Goal: Task Accomplishment & Management: Complete application form

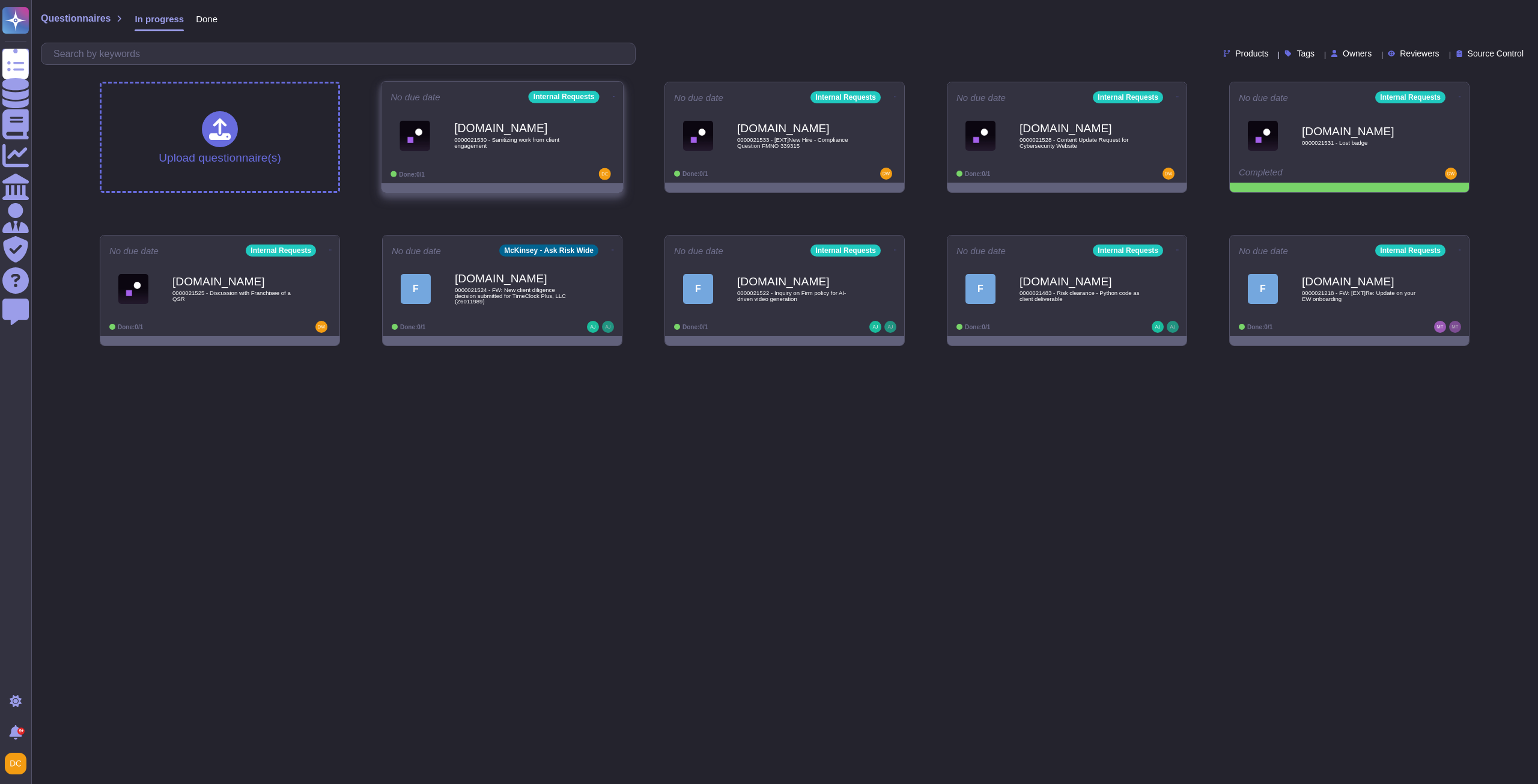
click at [520, 158] on div "[DOMAIN_NAME] 0000021530 - Sanitizing work from client engagement" at bounding box center [515, 136] width 121 height 49
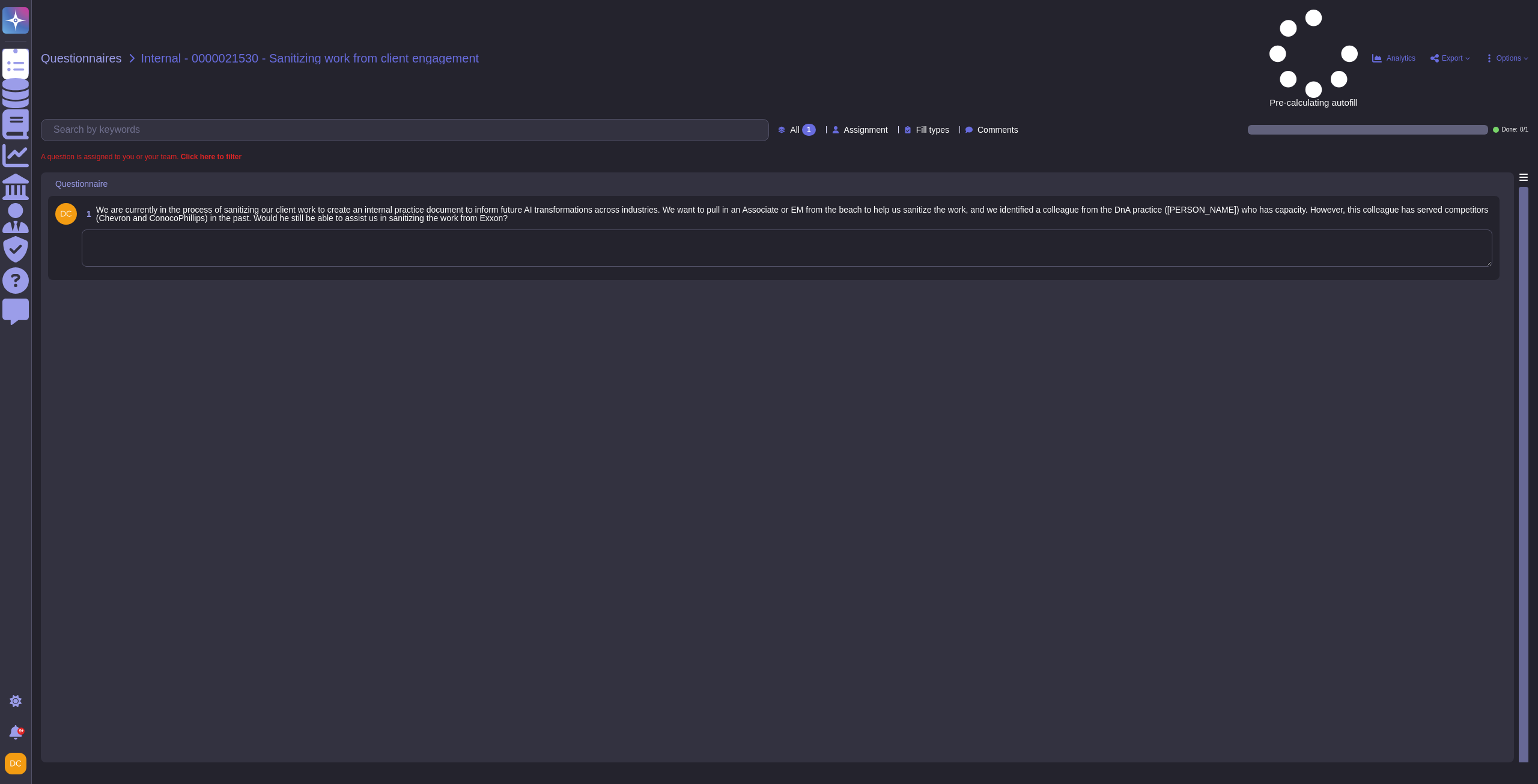
click at [193, 230] on textarea at bounding box center [787, 249] width 1410 height 38
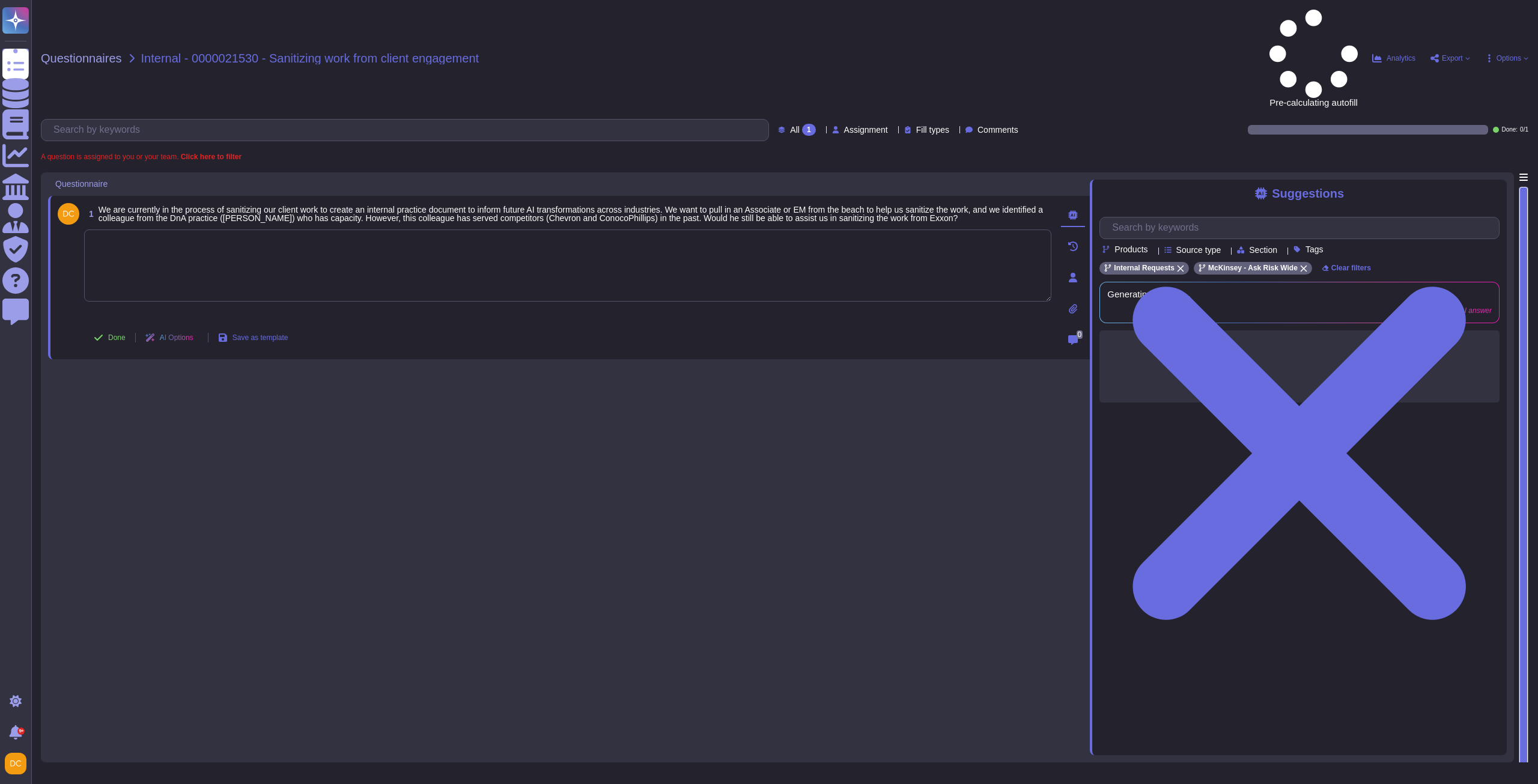
paste textarea "0000021530 - Sanitizing work from client engagement"
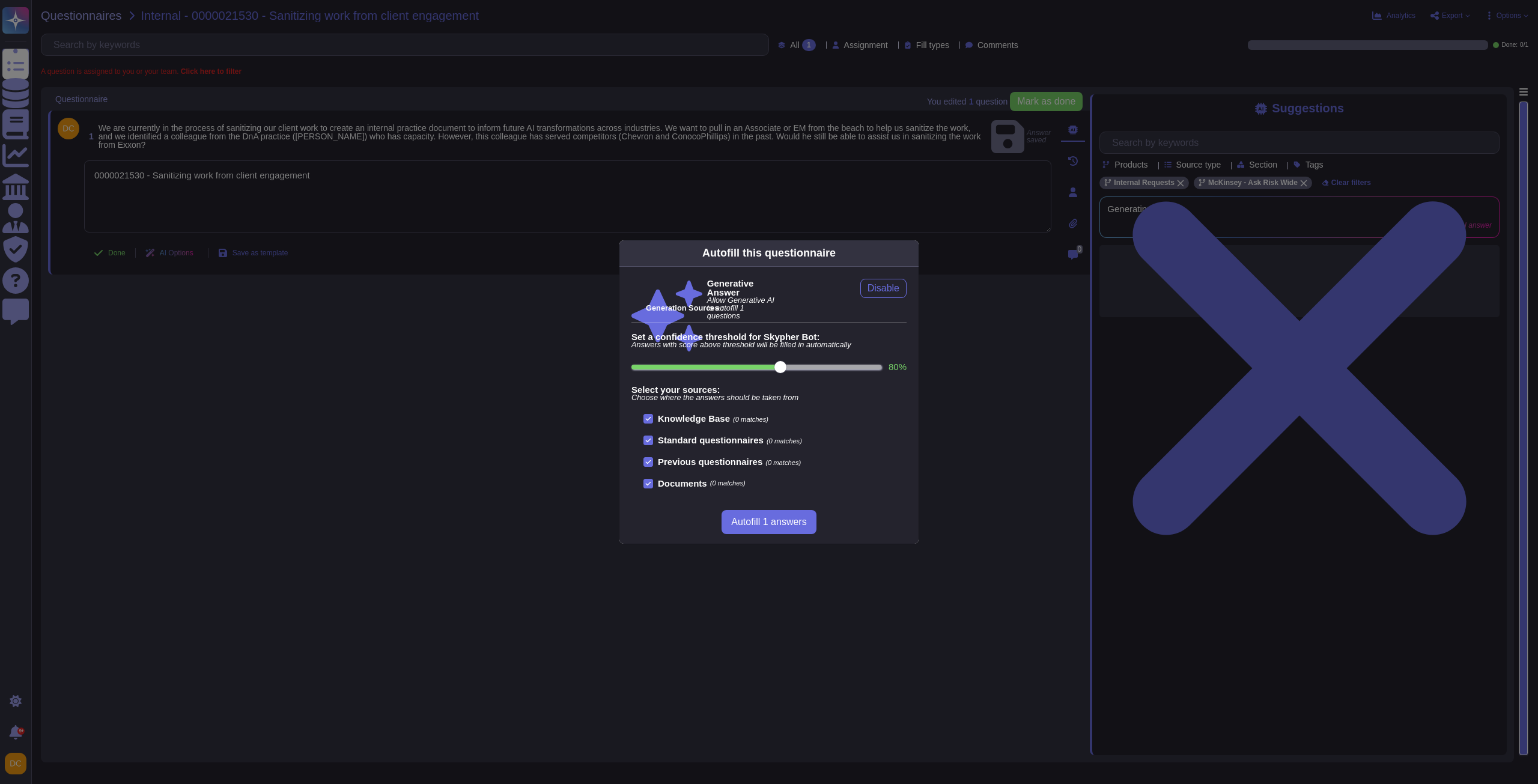
click at [209, 189] on div "Autofill this questionnaire Generative Answer Allow Generative AI to autofill 1…" at bounding box center [769, 392] width 1538 height 784
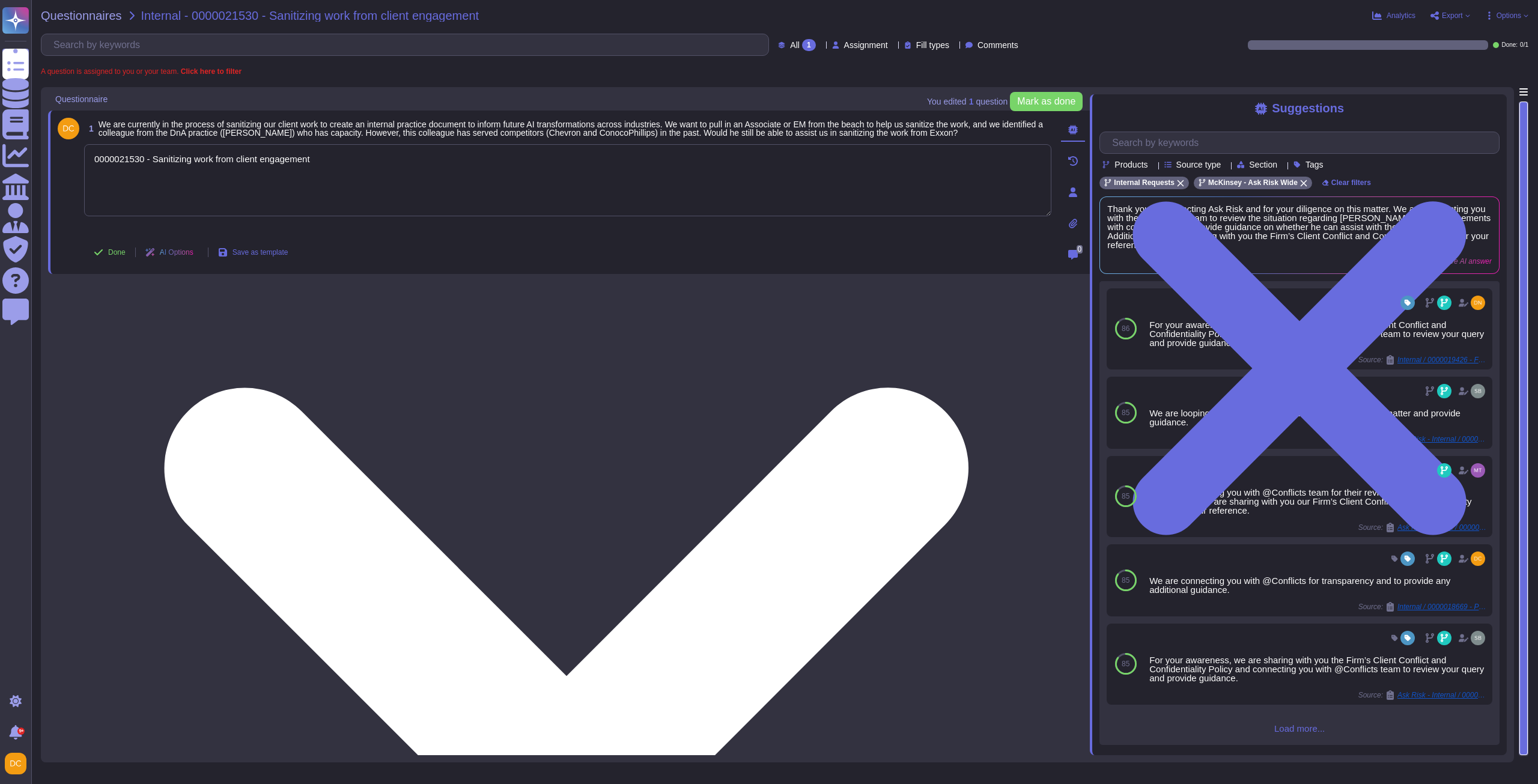
click at [212, 170] on textarea "0000021530 - Sanitizing work from client engagement" at bounding box center [567, 180] width 967 height 72
paste textarea "For your awareness, I am sharing with you our Firm’s Client Conflict and Confid…"
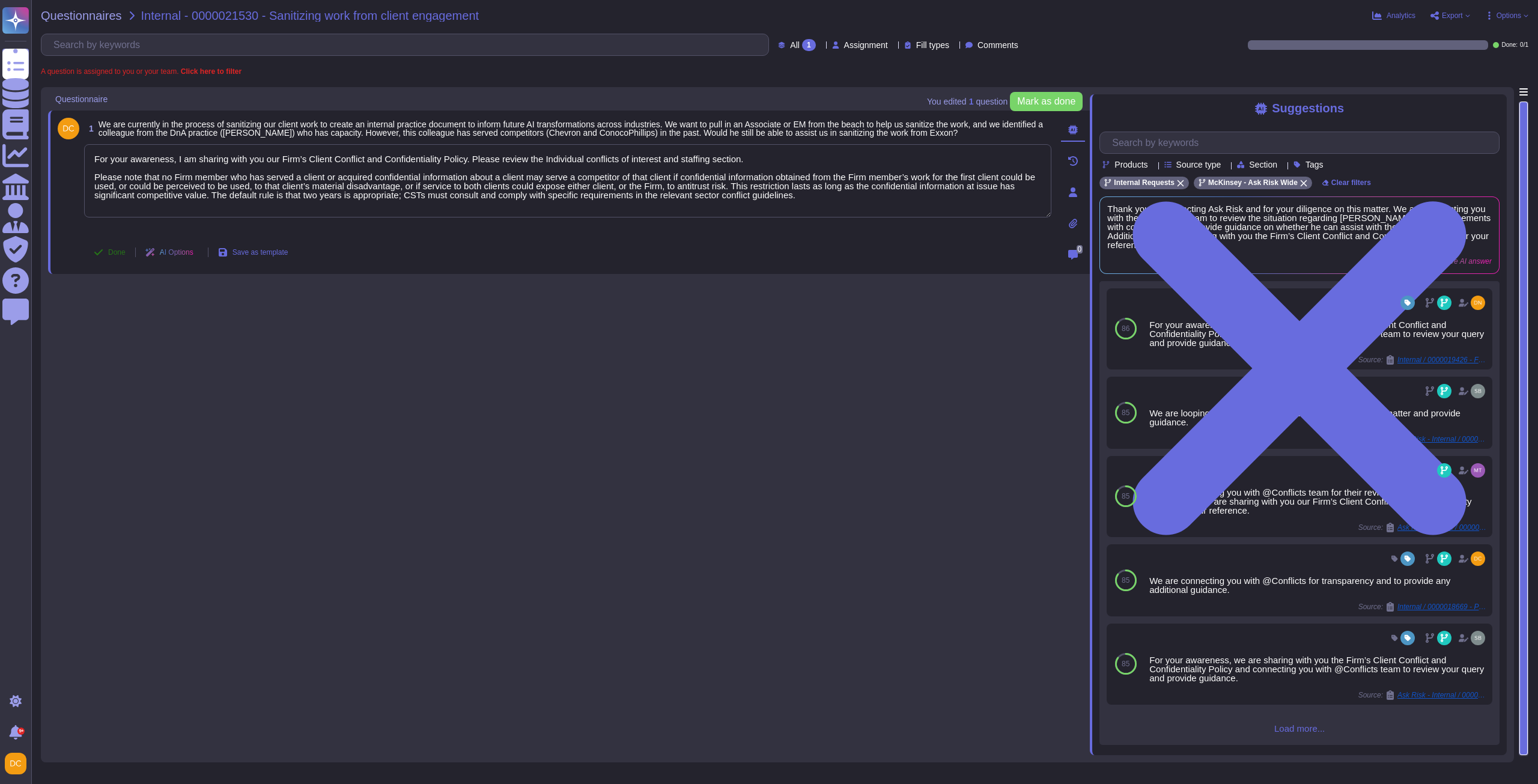
type textarea "For your awareness, I am sharing with you our Firm’s Client Conflict and Confid…"
click at [103, 257] on button "Done" at bounding box center [110, 252] width 51 height 24
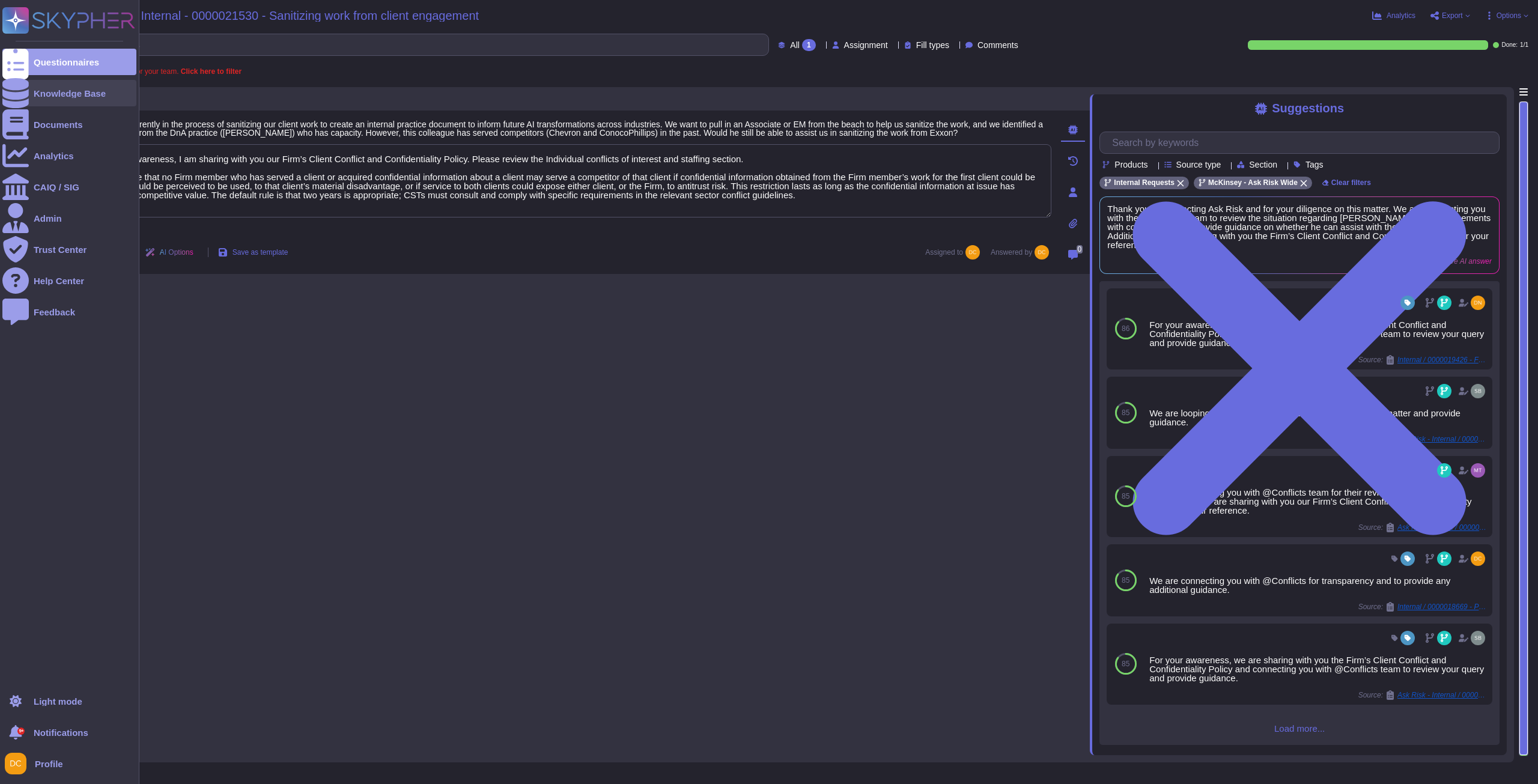
click at [19, 89] on icon at bounding box center [16, 93] width 26 height 30
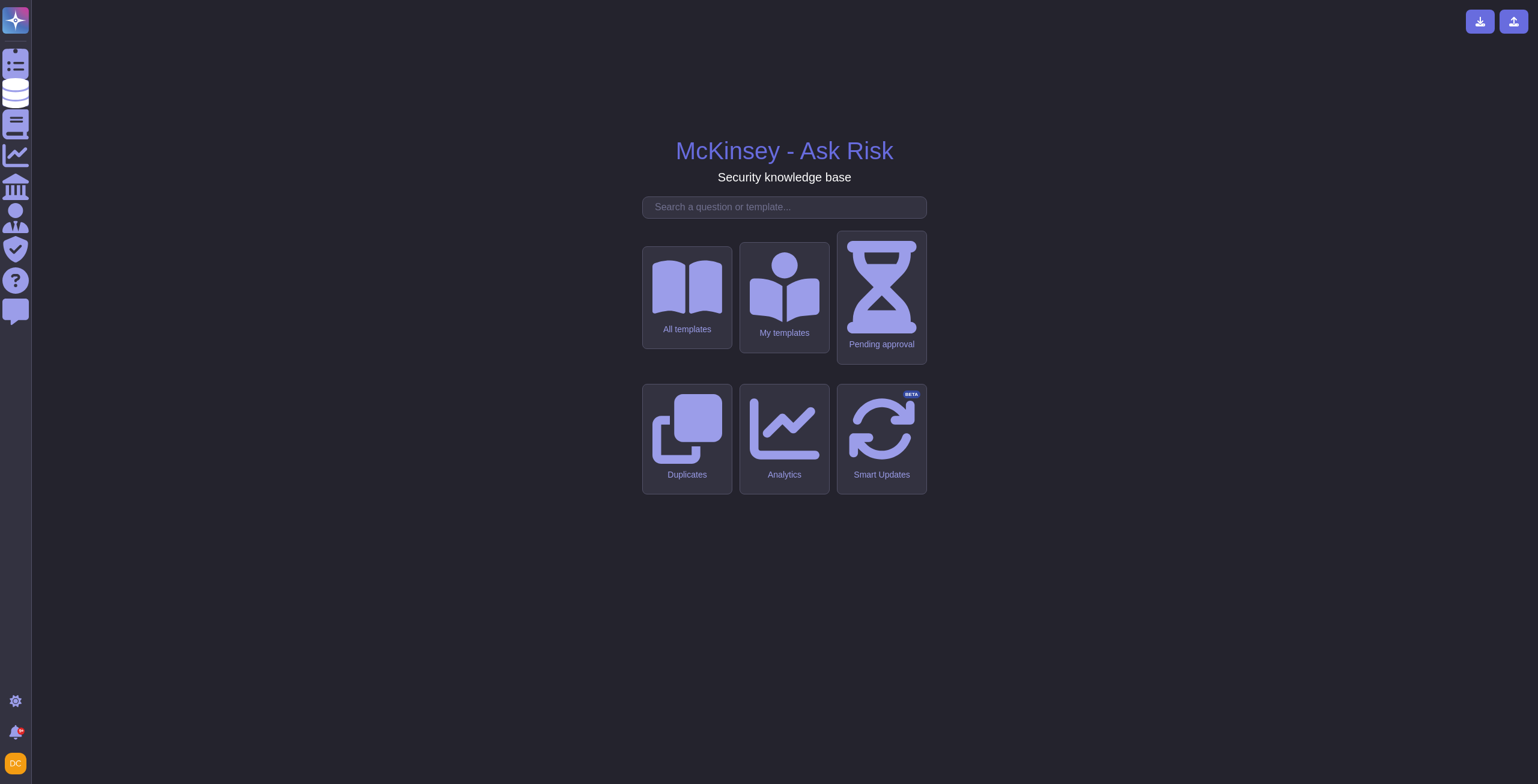
click at [679, 218] on input "text" at bounding box center [787, 208] width 277 height 21
click at [664, 218] on input "text" at bounding box center [787, 208] width 277 height 21
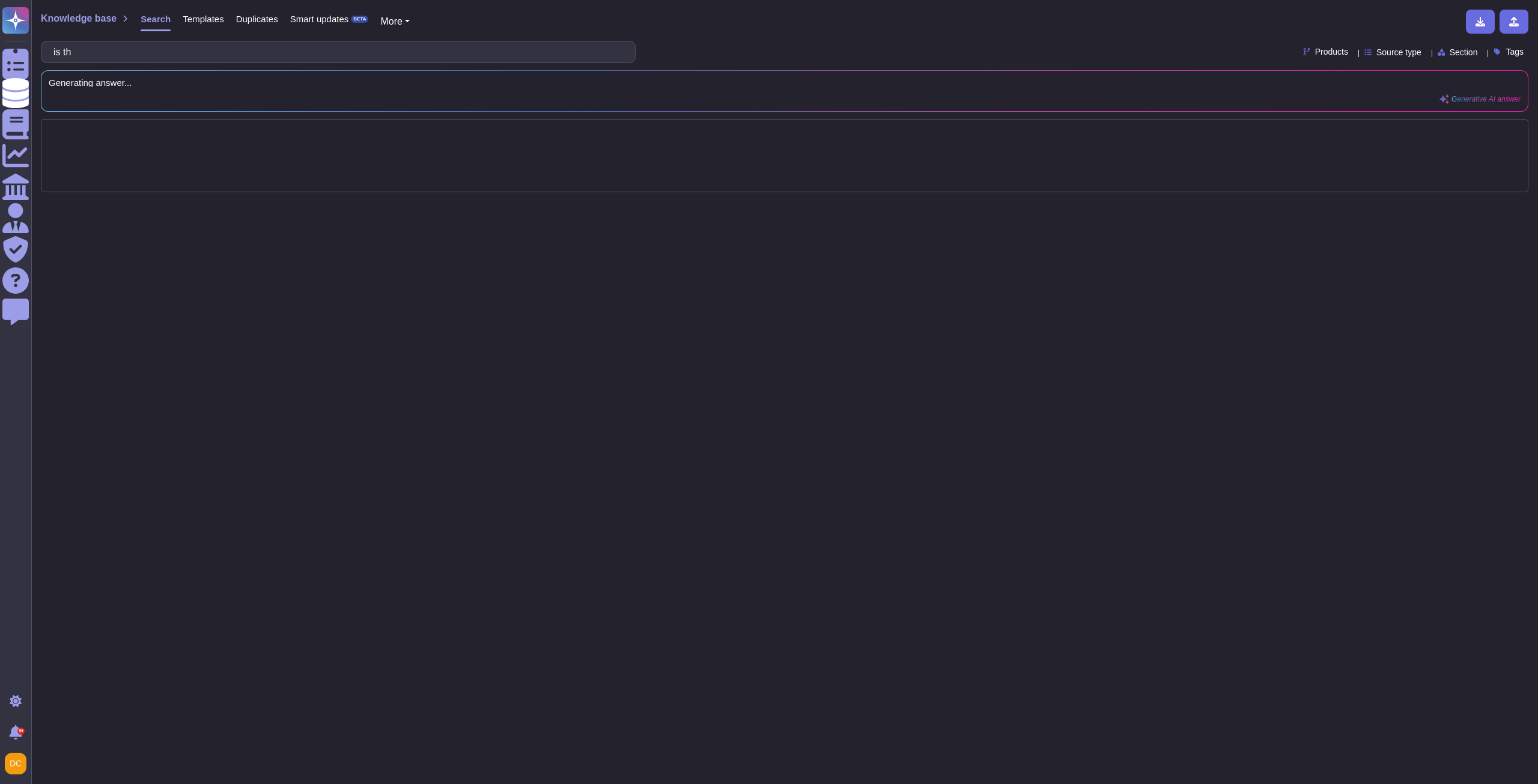
type input "is"
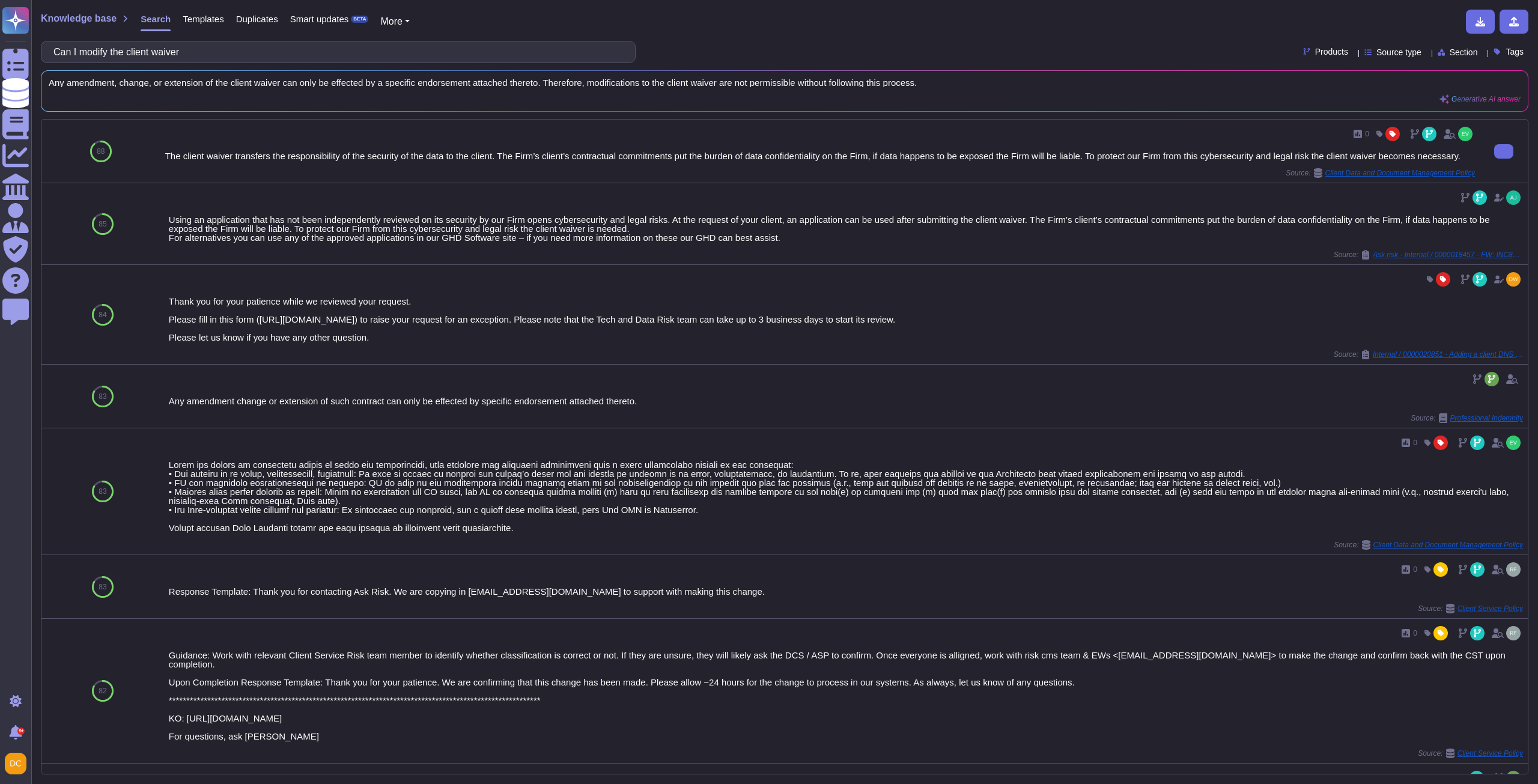
type input "Can I modify the client waiver"
click at [464, 162] on div "0 The client waiver transfers the responsibility of the security of the data to…" at bounding box center [820, 150] width 1310 height 53
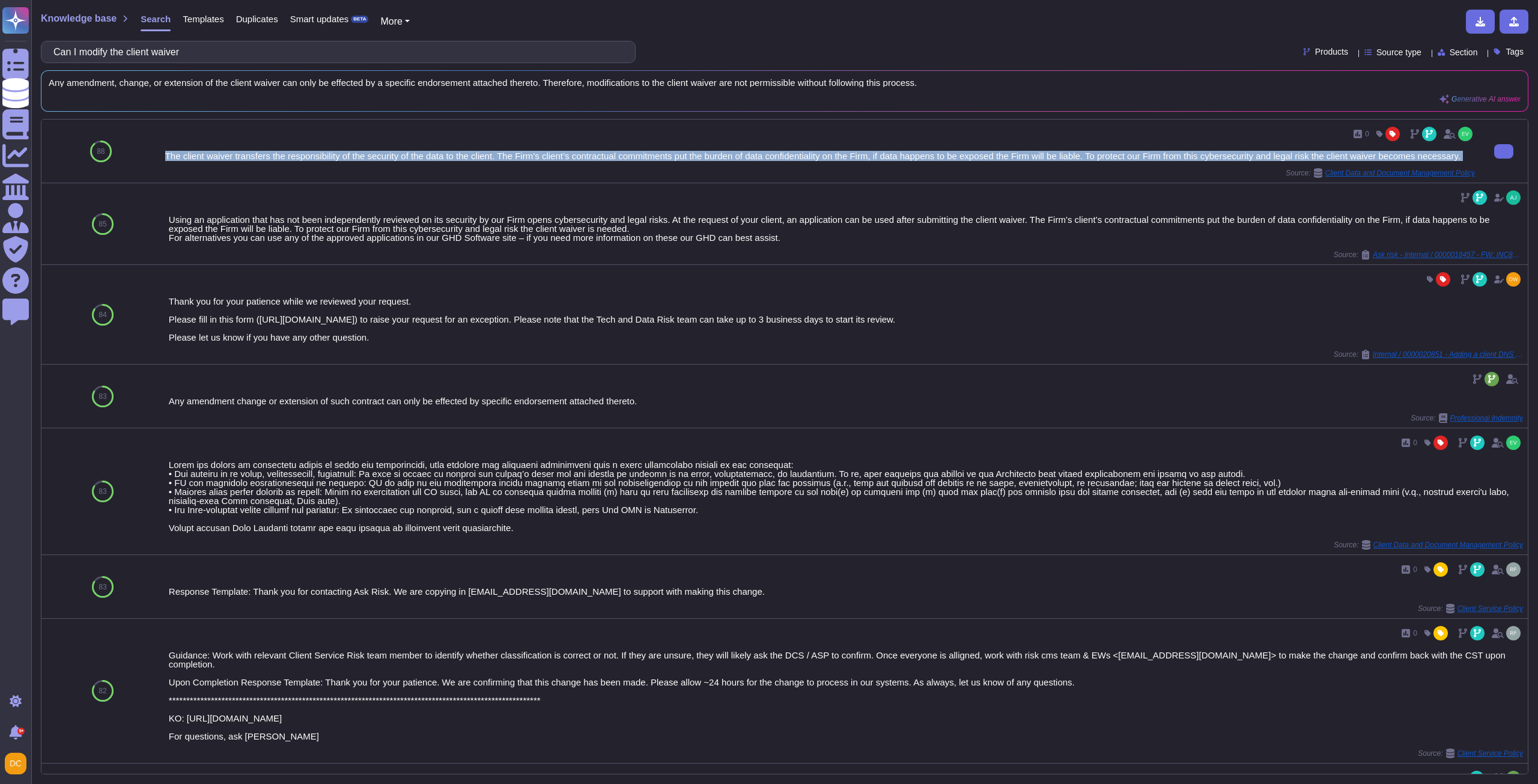
click at [464, 160] on div "The client waiver transfers the responsibility of the security of the data to t…" at bounding box center [820, 155] width 1310 height 9
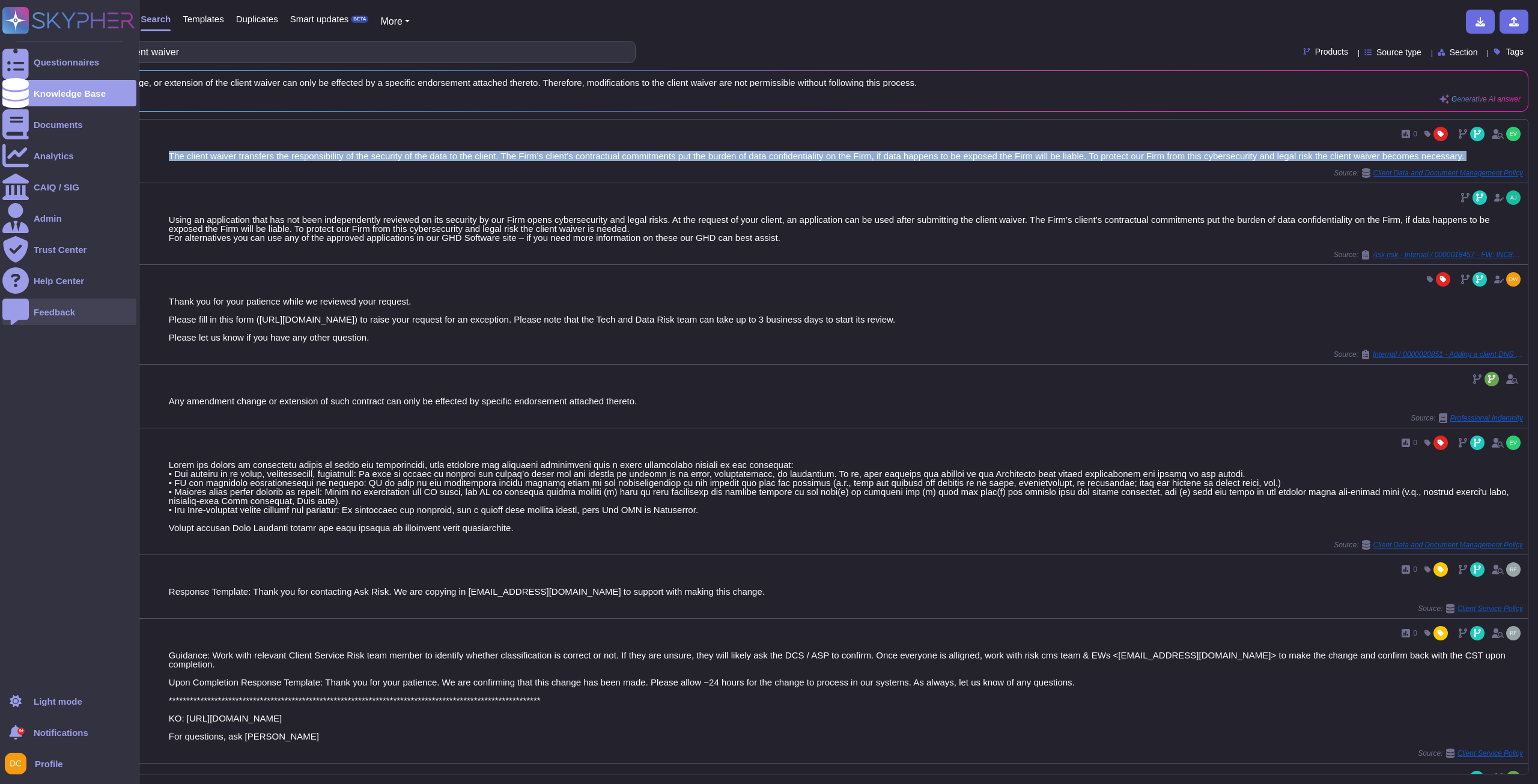
copy div "The client waiver transfers the responsibility of the security of the data to t…"
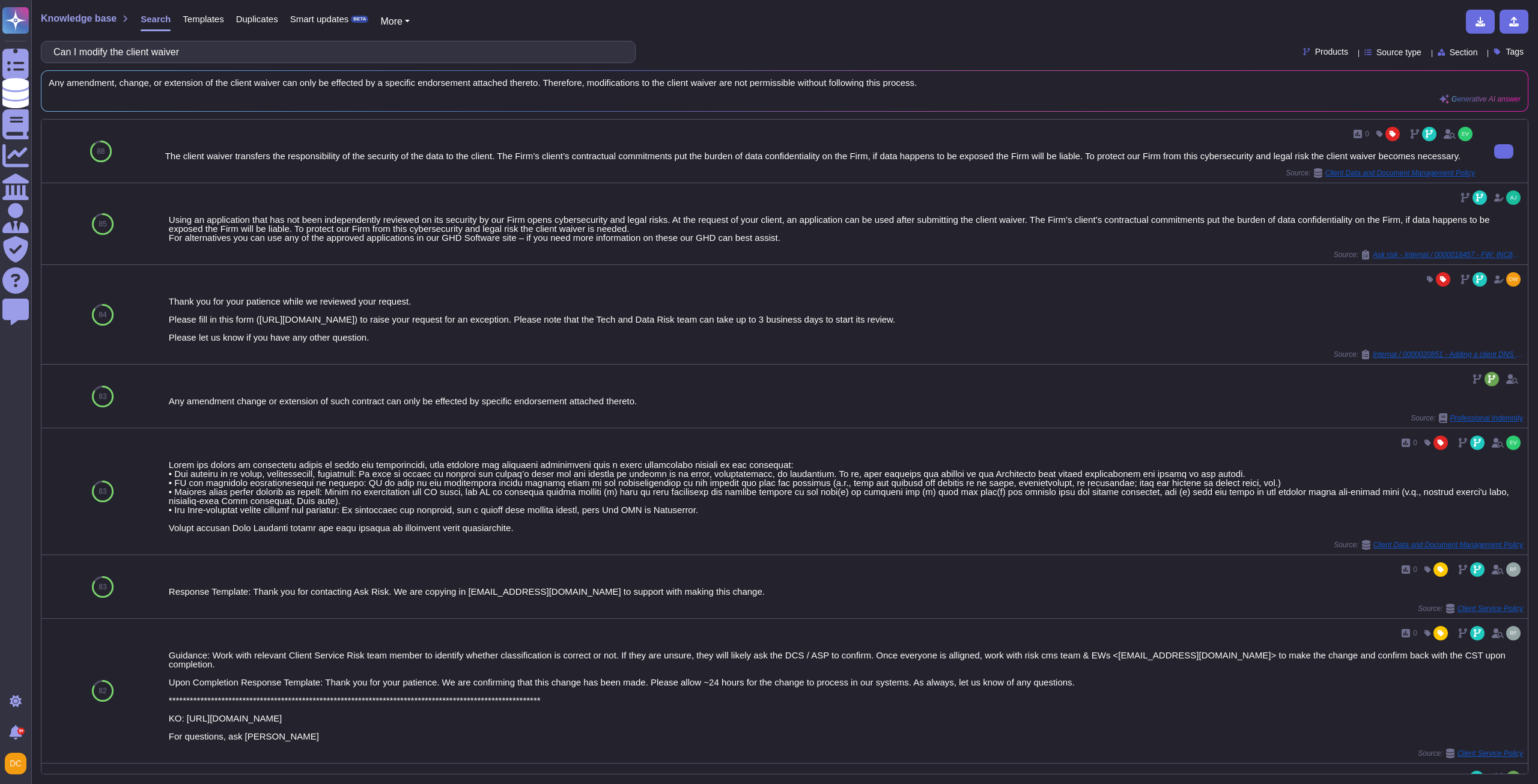
click at [541, 137] on div "0" at bounding box center [820, 134] width 1310 height 20
click at [1507, 146] on button at bounding box center [1504, 151] width 20 height 15
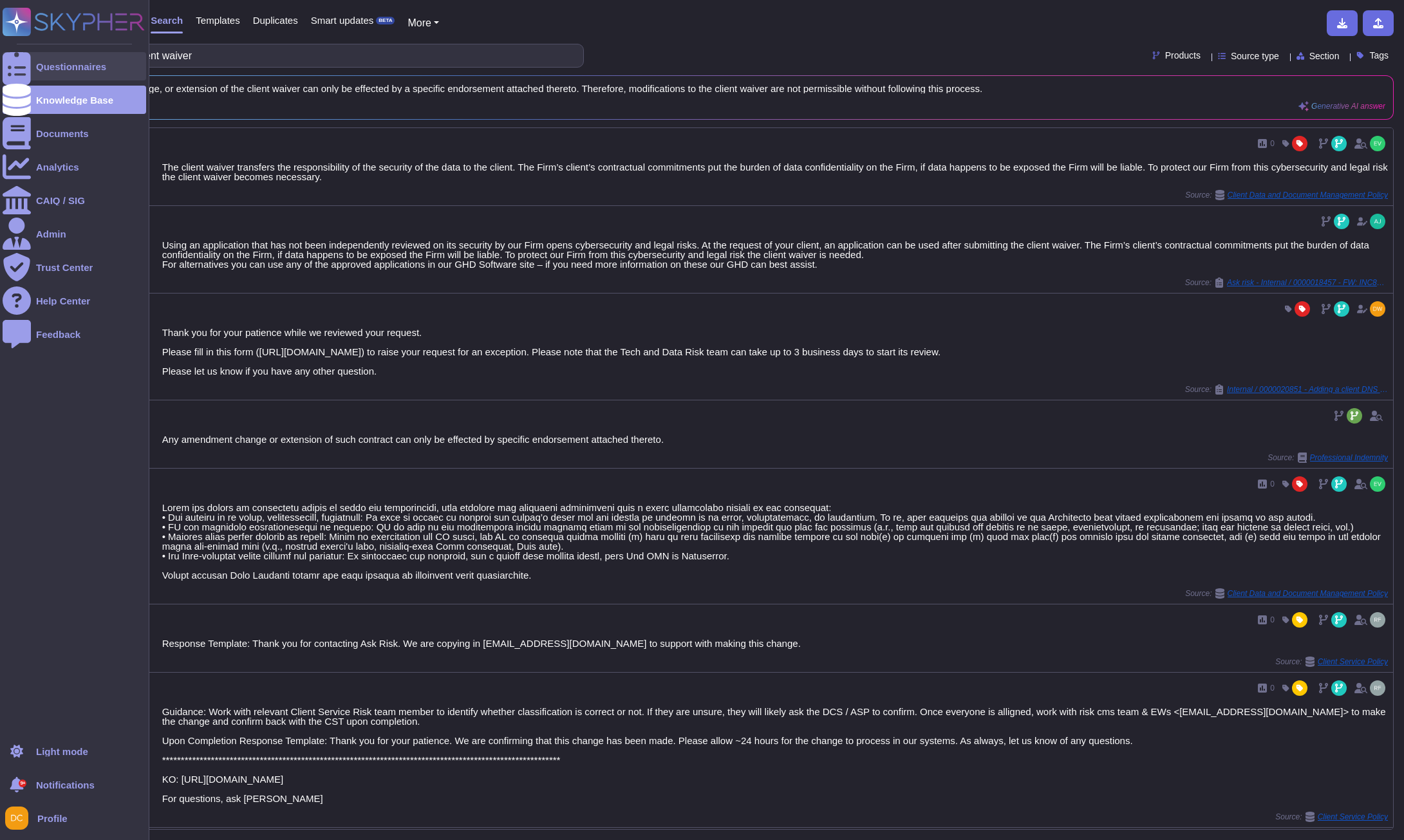
click at [14, 66] on icon at bounding box center [17, 66] width 28 height 38
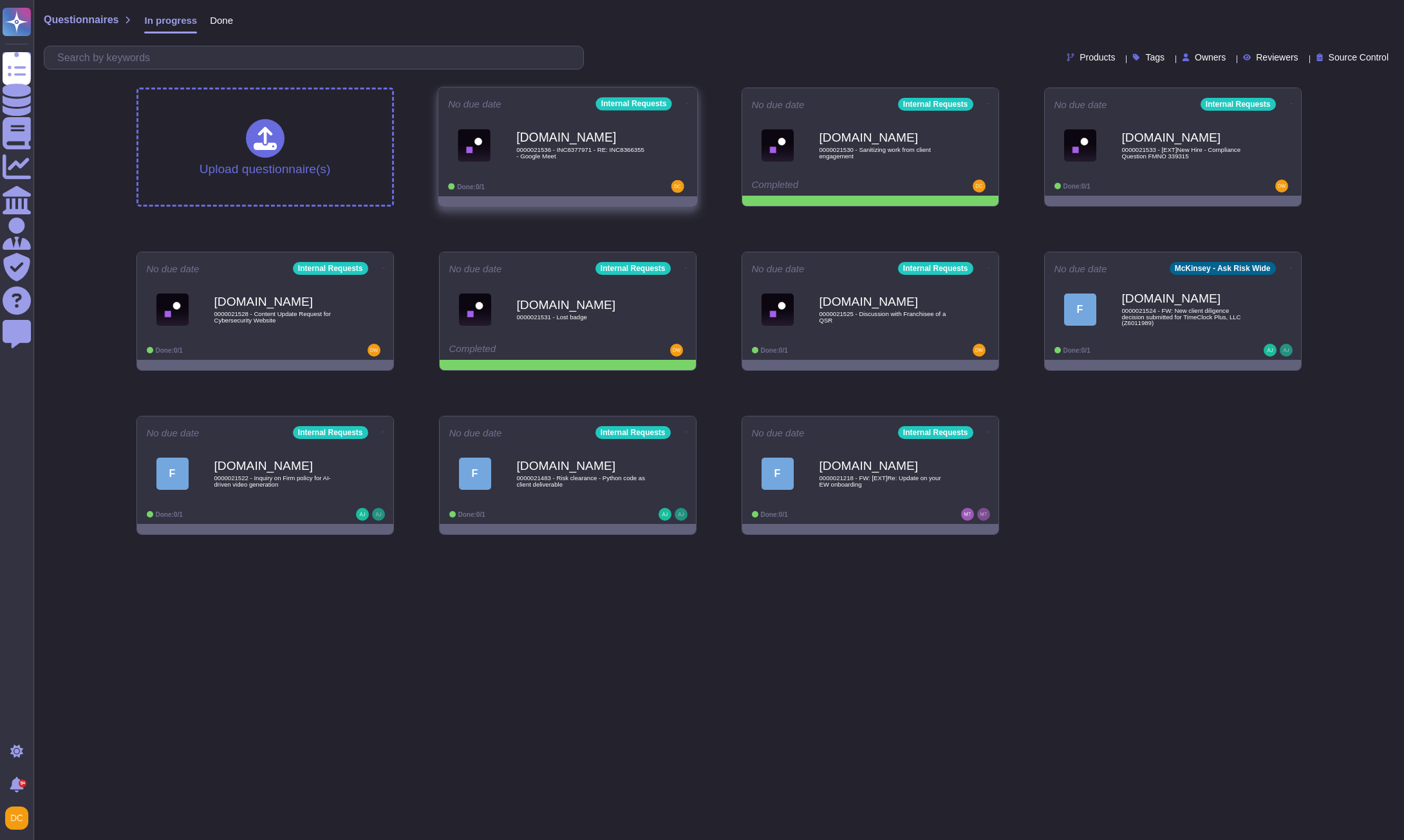
click at [543, 147] on span "0000021536 - INC8377971 - RE: INC8366355 - Google Meet" at bounding box center [581, 153] width 130 height 12
